Goal: Check status: Check status

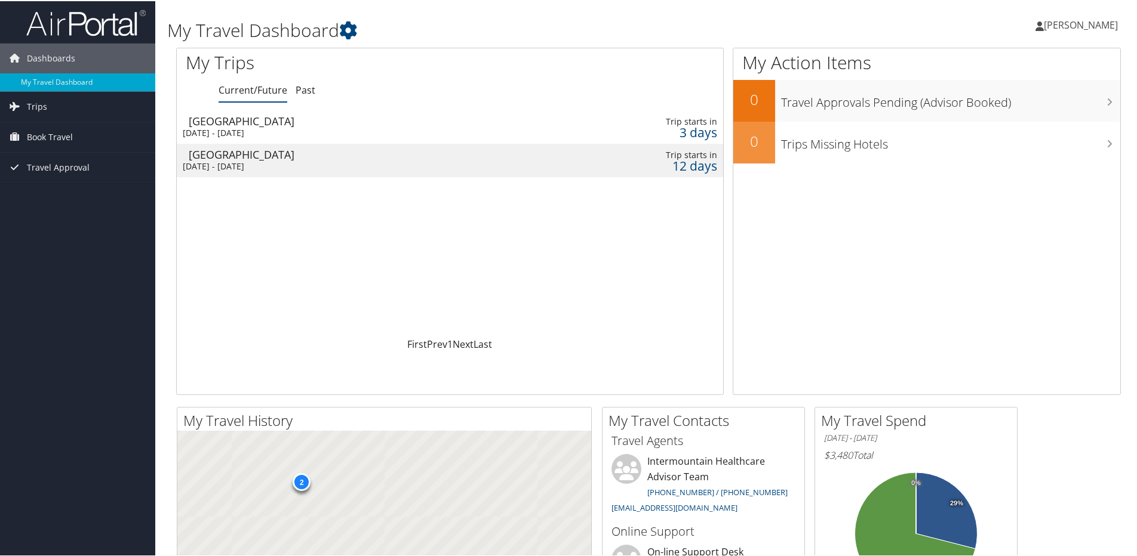
click at [245, 158] on div "[GEOGRAPHIC_DATA]" at bounding box center [362, 153] width 346 height 11
